Goal: Check status

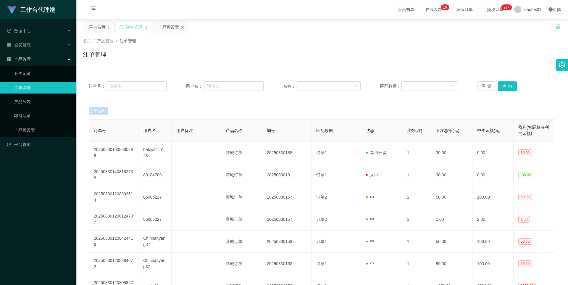
drag, startPoint x: 0, startPoint y: 0, endPoint x: 183, endPoint y: 27, distance: 185.2
click at [183, 27] on icon "图标: close" at bounding box center [183, 28] width 4 height 4
click at [25, 129] on link "产品预设置" at bounding box center [42, 130] width 57 height 12
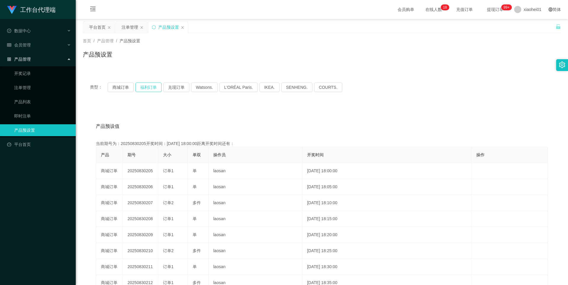
click at [139, 86] on button "福利订单" at bounding box center [149, 87] width 26 height 9
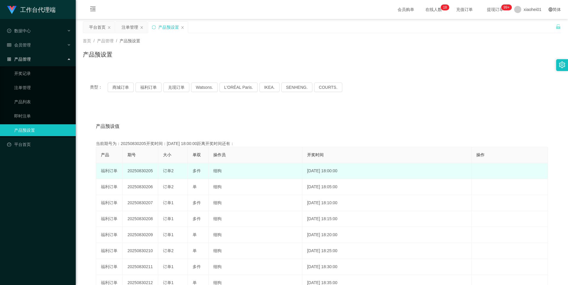
click at [146, 172] on td "20250830205" at bounding box center [141, 171] width 36 height 16
click at [146, 171] on td "20250830205" at bounding box center [141, 171] width 36 height 16
copy td "20250830205"
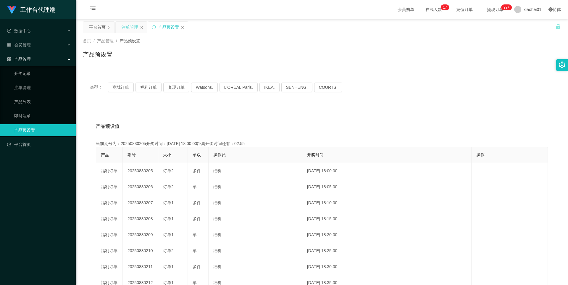
click at [131, 26] on div "注单管理" at bounding box center [130, 27] width 17 height 11
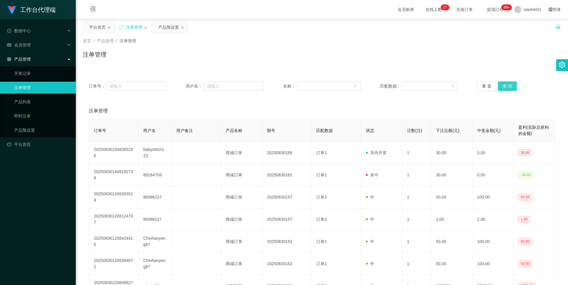
click at [498, 85] on button "查 询" at bounding box center [507, 85] width 19 height 9
click at [498, 85] on div "重 置 查 询" at bounding box center [516, 85] width 78 height 9
click at [504, 84] on button "查 询" at bounding box center [507, 85] width 19 height 9
